Goal: Transaction & Acquisition: Purchase product/service

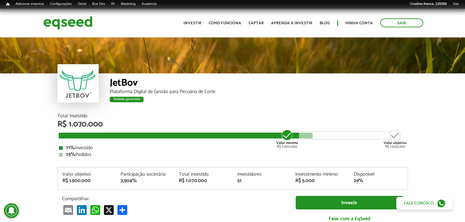
click at [124, 22] on div "Sair Toggle navigation Toggle navigation Início Investir Como funciona Captar A…" at bounding box center [233, 23] width 388 height 16
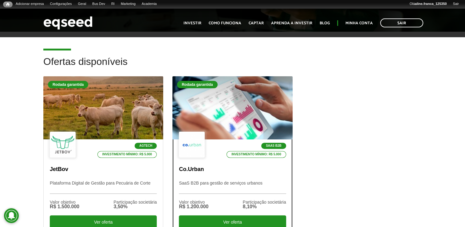
click at [222, 109] on div at bounding box center [232, 108] width 144 height 76
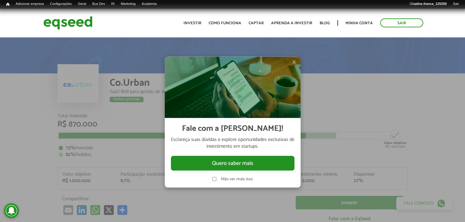
click at [294, 61] on span "×" at bounding box center [294, 61] width 4 height 7
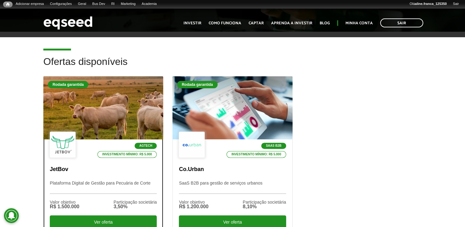
click at [87, 118] on div at bounding box center [103, 108] width 144 height 76
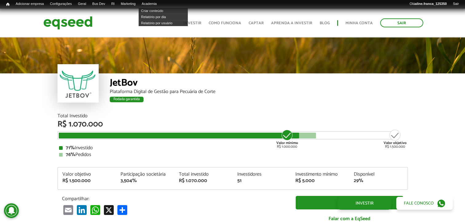
scroll to position [678, 0]
